Goal: Find specific page/section

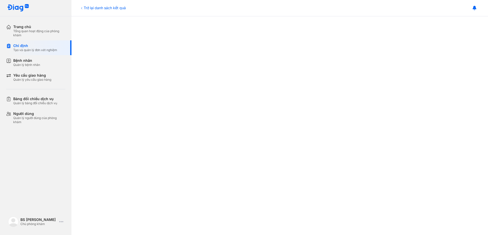
scroll to position [255, 0]
click at [27, 63] on div "Quản lý bệnh nhân" at bounding box center [26, 65] width 27 height 4
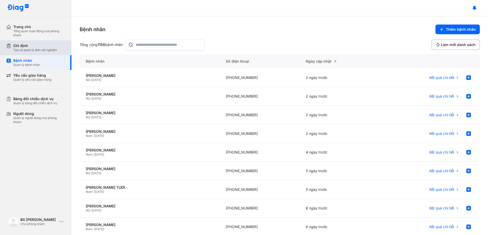
click at [25, 49] on div "Tạo và quản lý đơn xét nghiệm" at bounding box center [35, 50] width 44 height 4
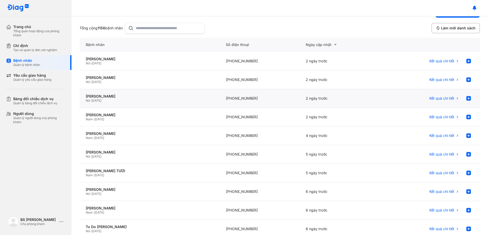
scroll to position [26, 0]
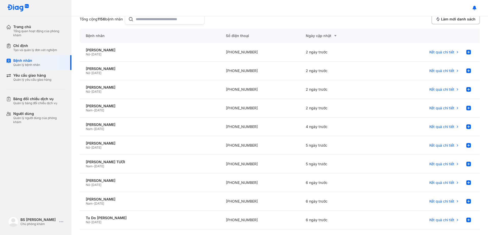
click at [153, 20] on input "text" at bounding box center [168, 19] width 65 height 10
type input "**********"
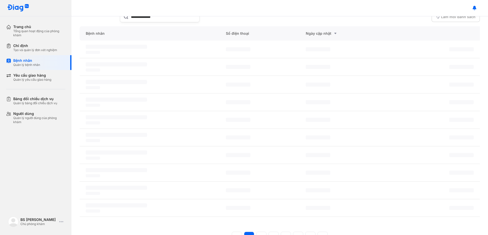
scroll to position [0, 0]
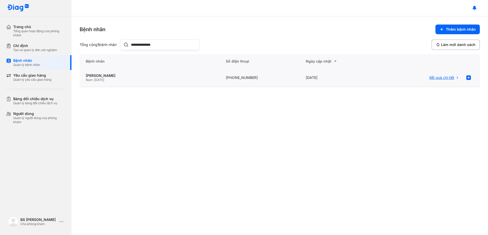
click at [436, 77] on span "Kết quả chi tiết" at bounding box center [441, 77] width 25 height 5
